Goal: Task Accomplishment & Management: Manage account settings

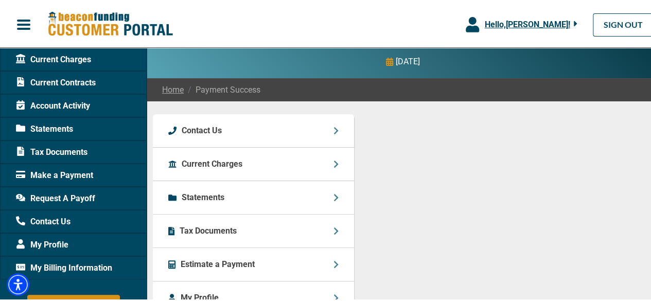
click at [88, 266] on span "My Billing Information" at bounding box center [64, 266] width 96 height 12
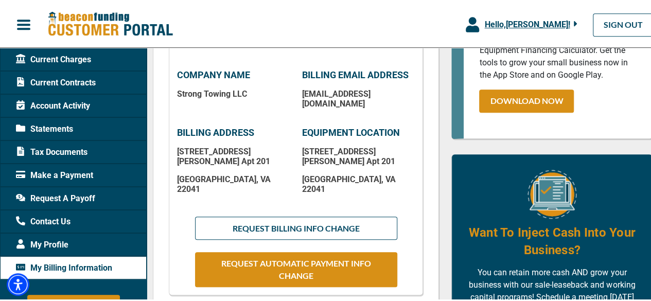
scroll to position [257, 0]
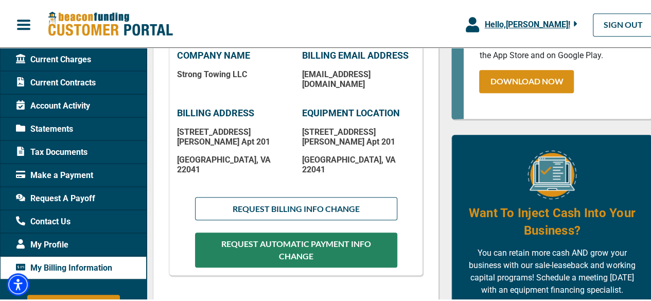
click at [359, 240] on button "REQUEST AUTOMATIC PAYMENT INFO CHANGE" at bounding box center [296, 248] width 202 height 35
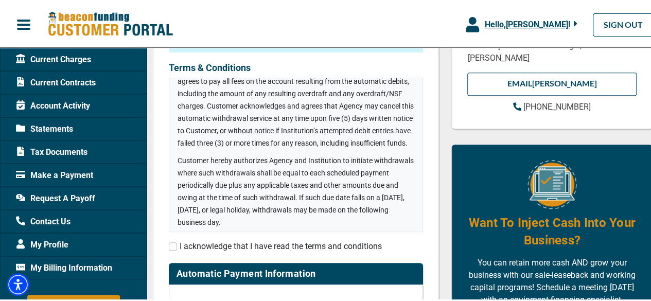
scroll to position [257, 0]
click at [171, 248] on input "checkbox" at bounding box center [173, 245] width 8 height 8
checkbox input "true"
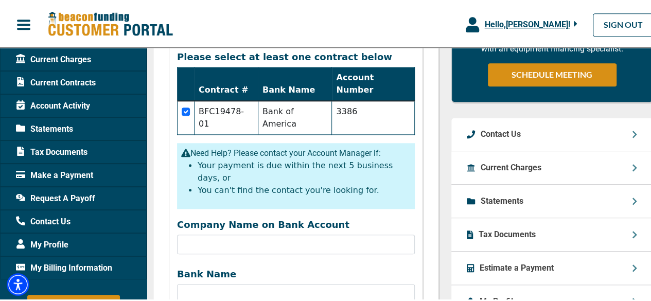
scroll to position [463, 0]
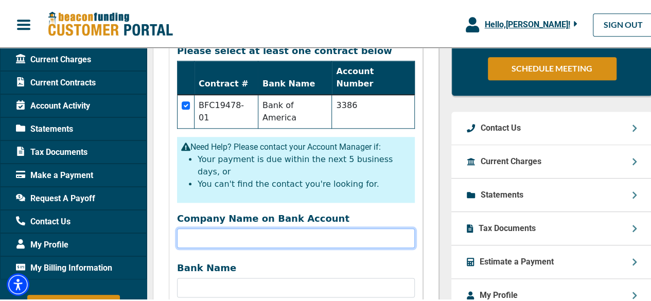
click at [236, 227] on input "Company Name on Bank Account" at bounding box center [296, 237] width 238 height 20
type input "s"
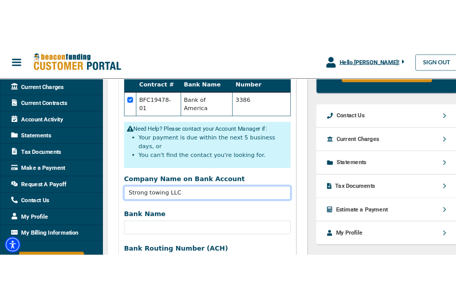
scroll to position [514, 0]
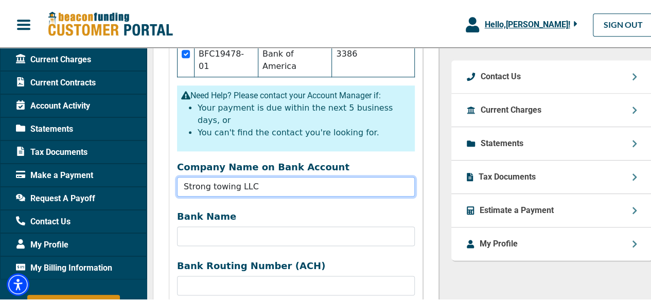
type input "Strong towing LLC"
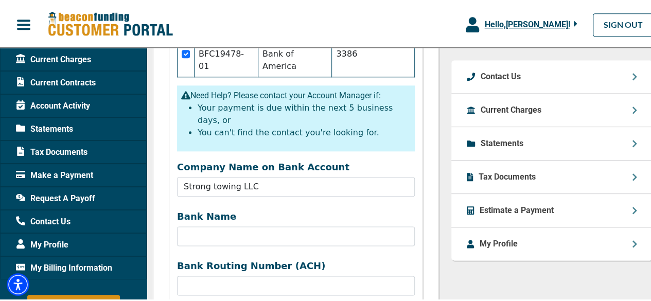
click at [269, 209] on div "Bank Name" at bounding box center [296, 228] width 250 height 39
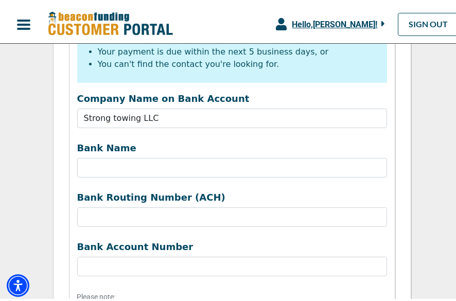
scroll to position [192, 0]
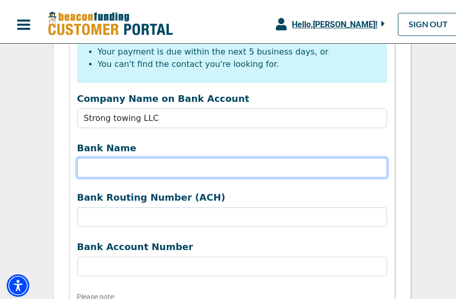
click at [162, 165] on input "Bank Name" at bounding box center [232, 165] width 310 height 20
paste input "trust bank"
type input "trust bank"
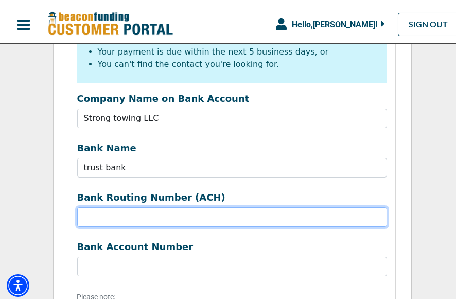
click at [139, 222] on input "Company Name on Bank Account" at bounding box center [232, 215] width 310 height 20
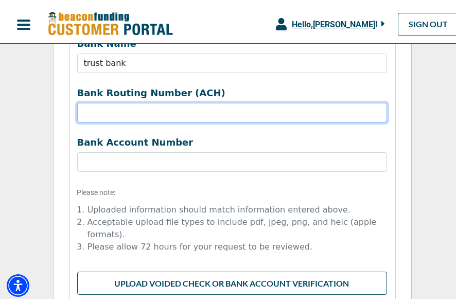
scroll to position [617, 0]
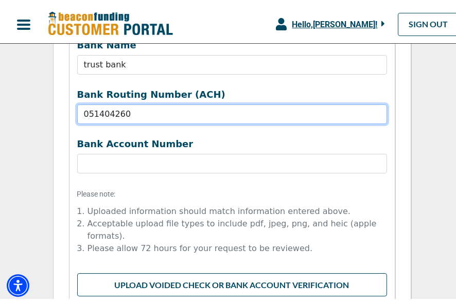
type input "051404260"
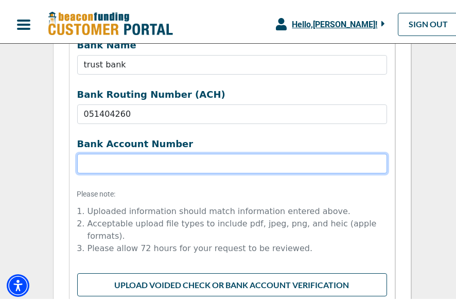
click at [248, 153] on input "Bank Name" at bounding box center [232, 161] width 310 height 20
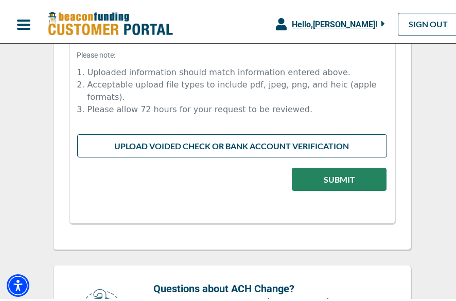
scroll to position [771, 0]
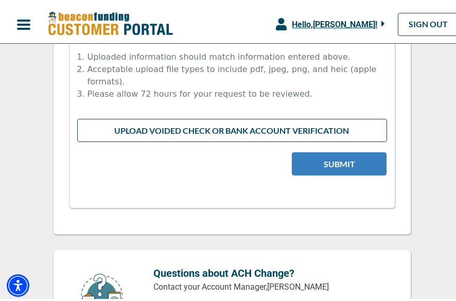
type input "14700204474254"
click at [347, 157] on button "Submit" at bounding box center [339, 161] width 95 height 23
